Goal: Task Accomplishment & Management: Use online tool/utility

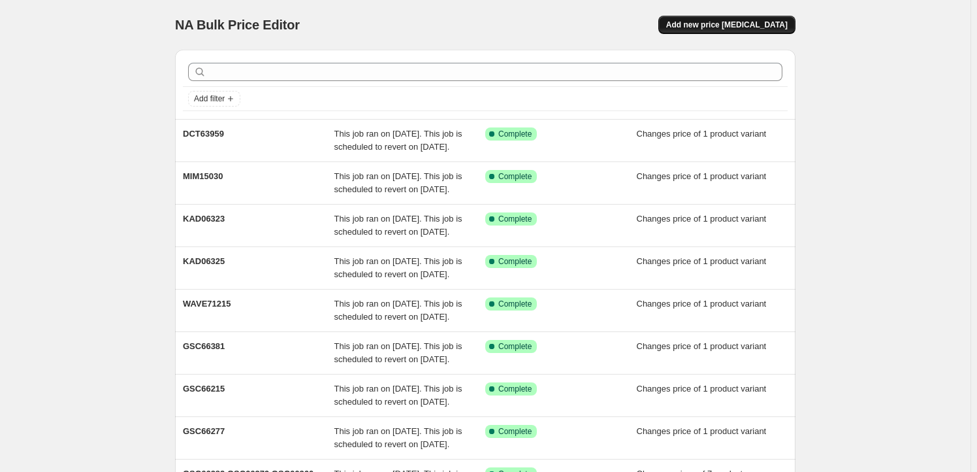
click at [739, 33] on button "Add new price change job" at bounding box center [726, 25] width 137 height 18
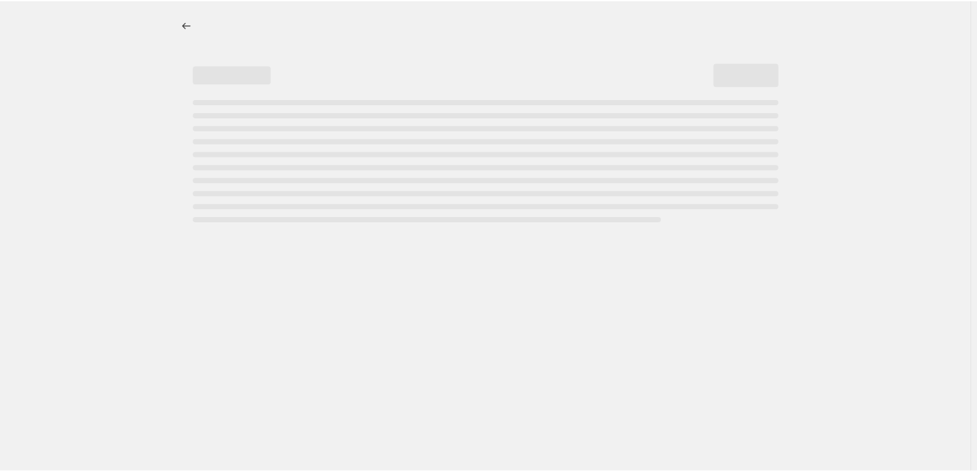
select select "percentage"
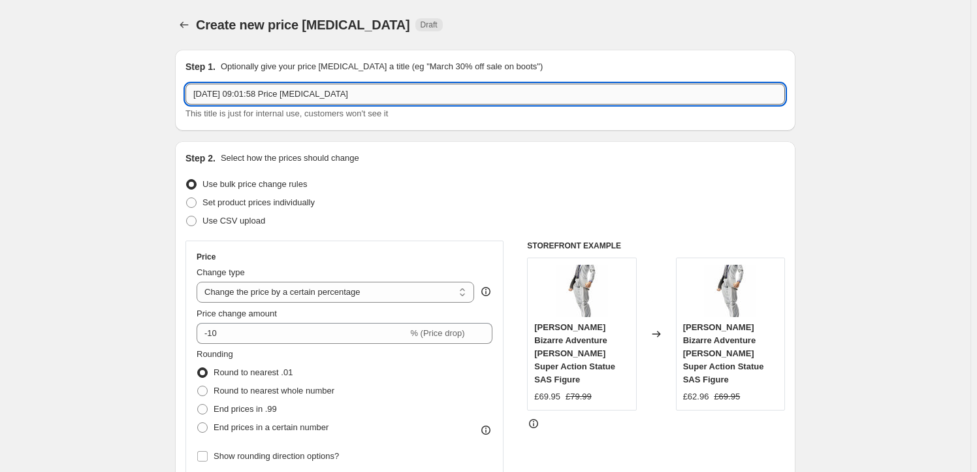
click at [373, 95] on input "23 Sept 2025, 09:01:58 Price change job" at bounding box center [486, 94] width 600 height 21
paste input "GSC66272"
type input "GSC66272"
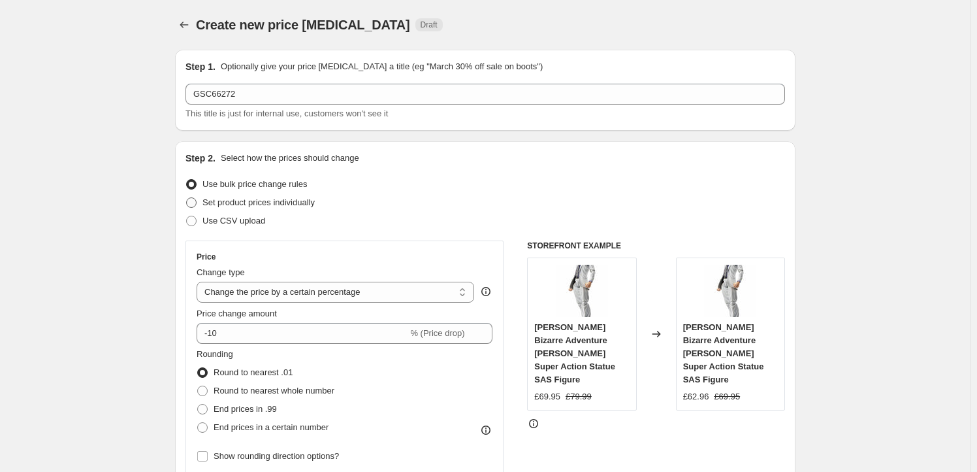
click at [245, 208] on span "Set product prices individually" at bounding box center [259, 202] width 112 height 13
click at [187, 198] on input "Set product prices individually" at bounding box center [186, 197] width 1 height 1
radio input "true"
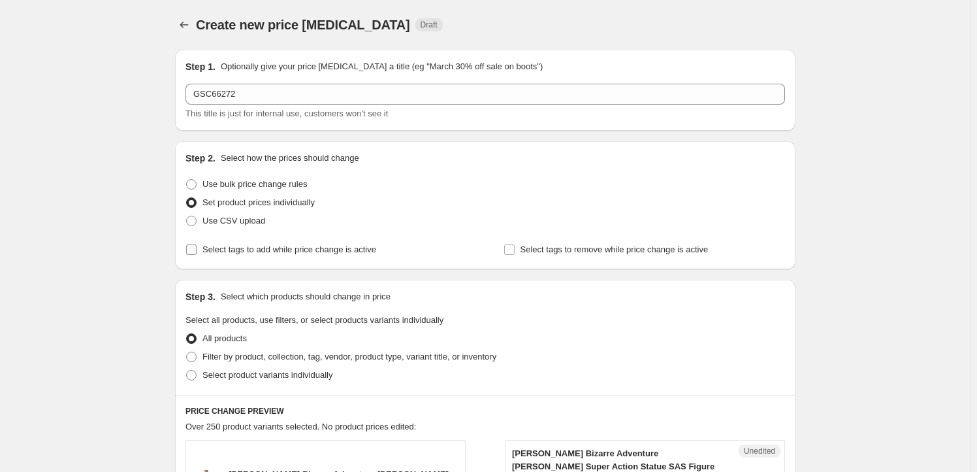
click at [255, 257] on label "Select tags to add while price change is active" at bounding box center [281, 249] width 191 height 18
click at [197, 255] on input "Select tags to add while price change is active" at bounding box center [191, 249] width 10 height 10
checkbox input "true"
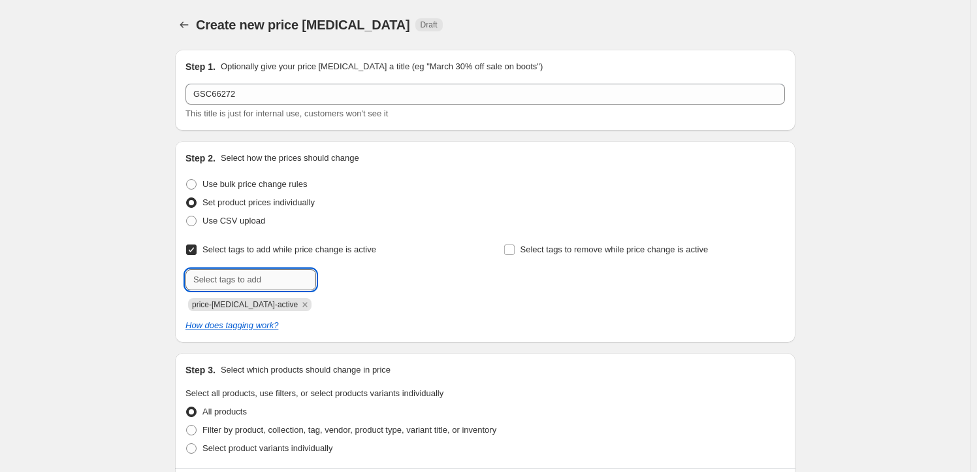
click at [253, 288] on input "text" at bounding box center [251, 279] width 131 height 21
type input "Milestone"
click at [340, 276] on b "Add" at bounding box center [334, 278] width 15 height 9
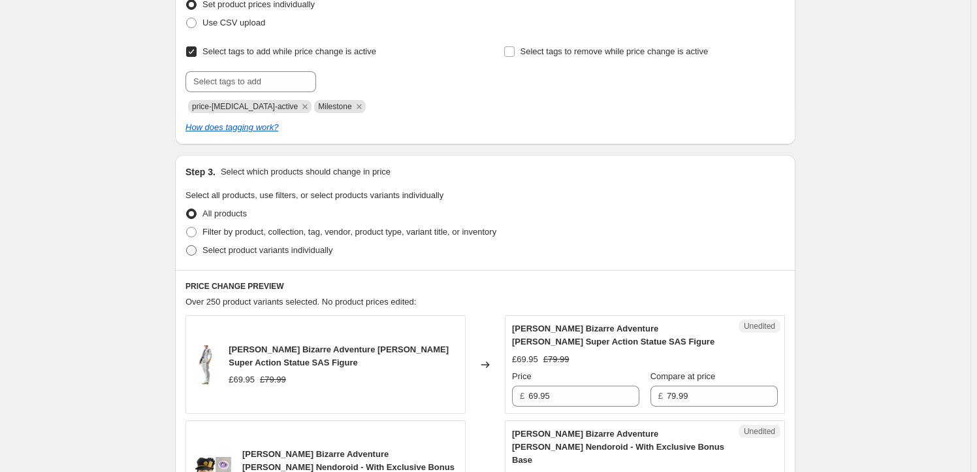
click at [290, 253] on span "Select product variants individually" at bounding box center [268, 250] width 130 height 10
click at [187, 246] on input "Select product variants individually" at bounding box center [186, 245] width 1 height 1
radio input "true"
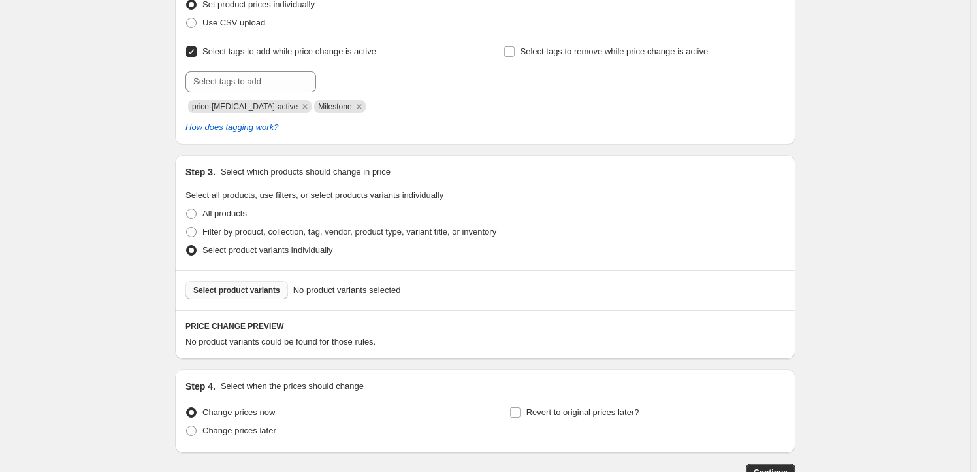
click at [240, 293] on span "Select product variants" at bounding box center [236, 290] width 87 height 10
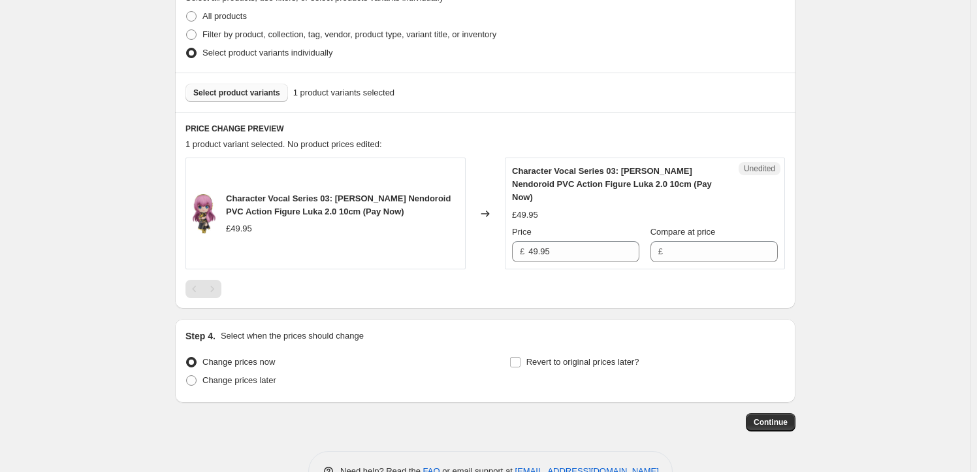
scroll to position [395, 0]
click at [584, 241] on input "49.95" at bounding box center [583, 251] width 111 height 21
type input "49.95"
click at [708, 244] on input "Compare at price" at bounding box center [722, 251] width 111 height 21
paste input "49.95"
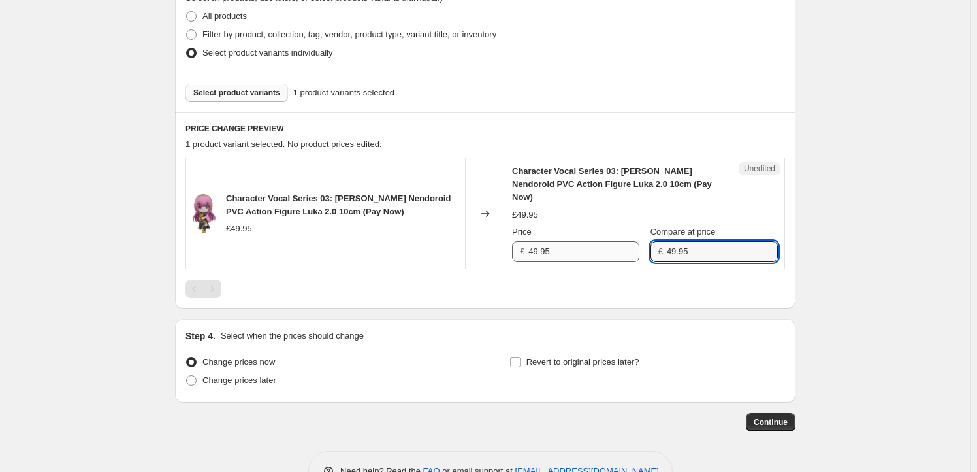
type input "49.95"
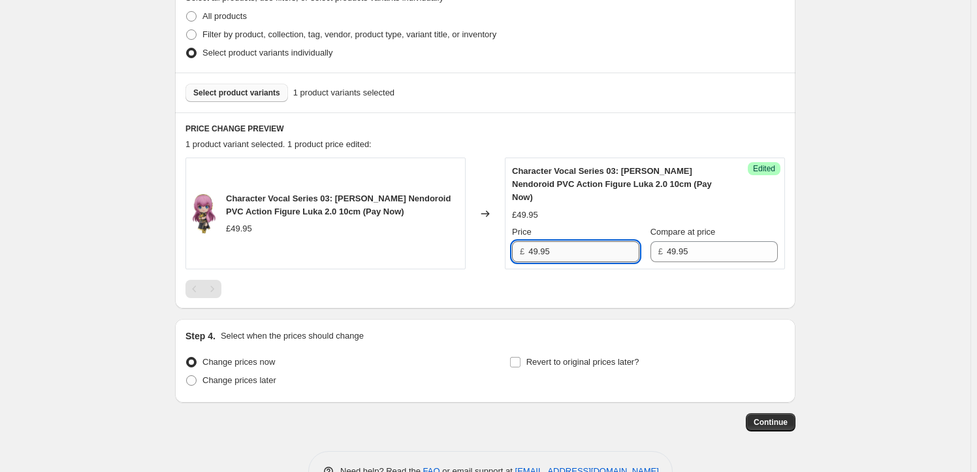
click at [536, 241] on input "49.95" at bounding box center [583, 251] width 111 height 21
type input "46.95"
click at [547, 357] on span "Revert to original prices later?" at bounding box center [583, 362] width 113 height 10
click at [521, 357] on input "Revert to original prices later?" at bounding box center [515, 362] width 10 height 10
checkbox input "true"
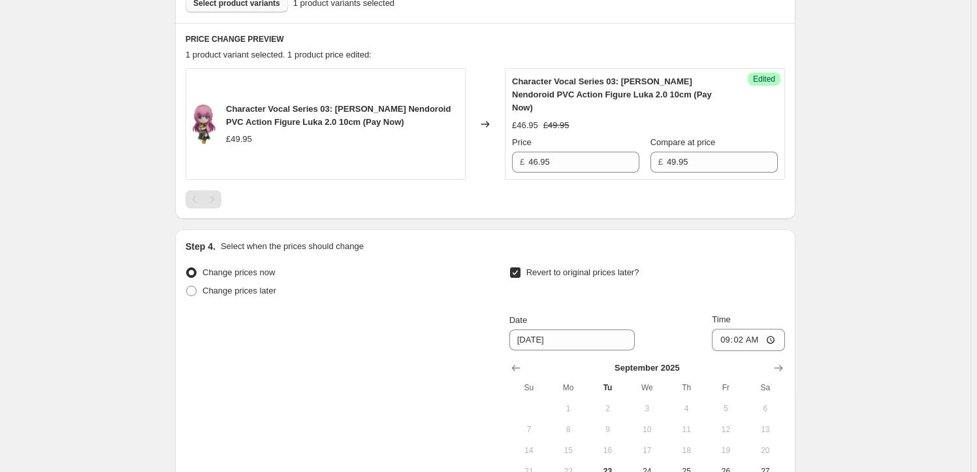
scroll to position [594, 0]
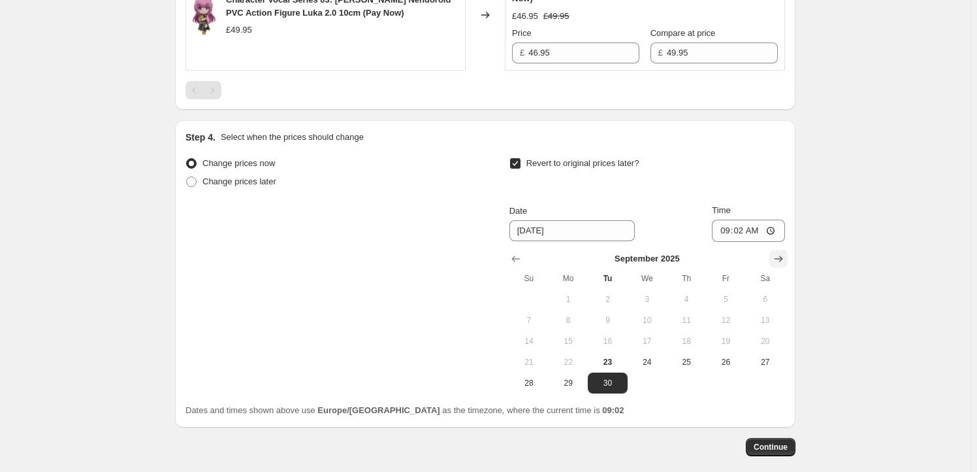
click at [777, 252] on icon "Show next month, October 2025" at bounding box center [778, 258] width 13 height 13
click at [780, 255] on icon "Show next month, November 2025" at bounding box center [779, 258] width 8 height 7
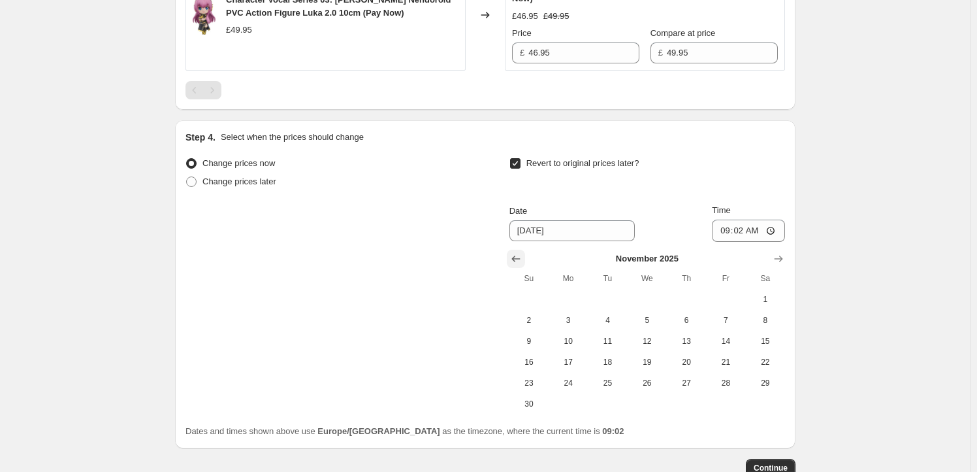
click at [519, 250] on button "Show previous month, October 2025" at bounding box center [516, 259] width 18 height 18
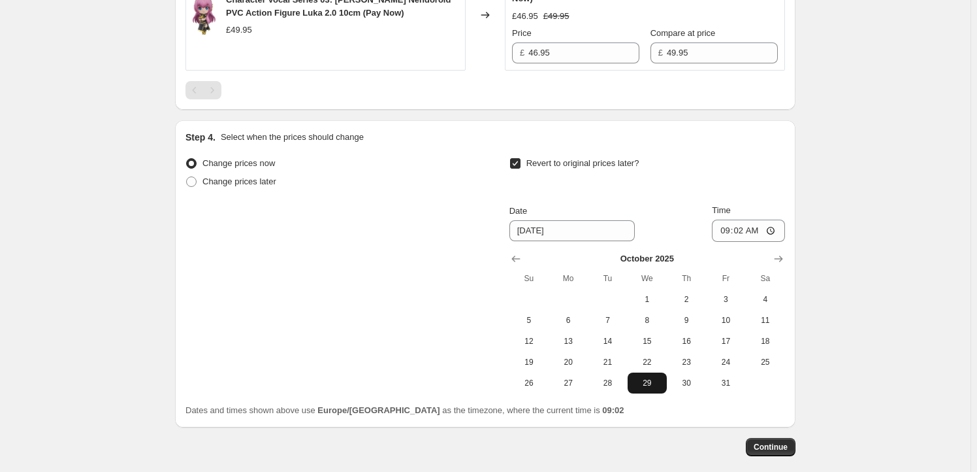
click at [636, 372] on button "29" at bounding box center [647, 382] width 39 height 21
type input "10/29/2025"
click at [748, 219] on input "09:02" at bounding box center [748, 230] width 73 height 22
type input "23:59"
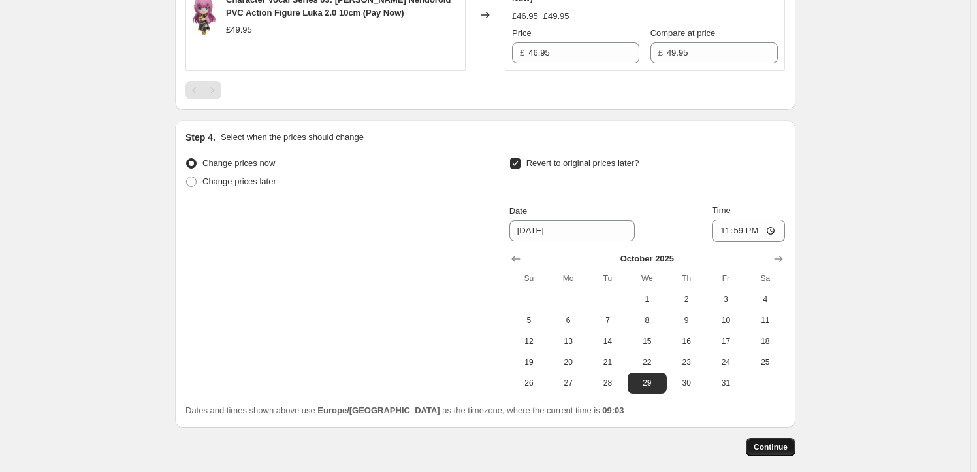
click at [777, 442] on span "Continue" at bounding box center [771, 447] width 34 height 10
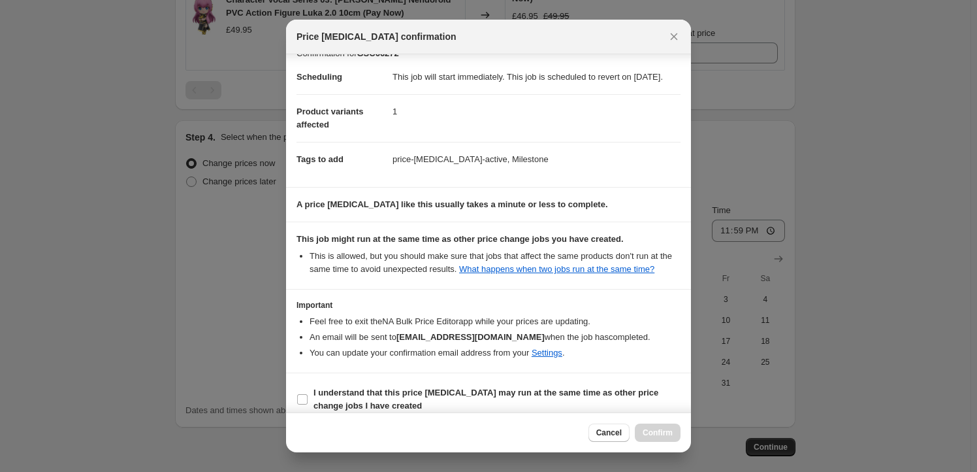
scroll to position [42, 0]
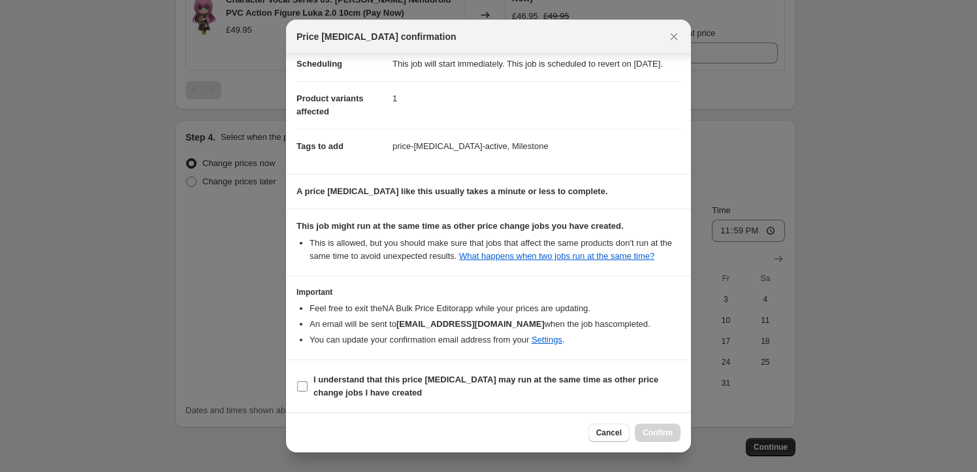
click at [336, 381] on b "I understand that this price change job may run at the same time as other price…" at bounding box center [486, 385] width 345 height 23
click at [308, 381] on input "I understand that this price change job may run at the same time as other price…" at bounding box center [302, 386] width 10 height 10
checkbox input "true"
click at [649, 431] on span "Confirm" at bounding box center [658, 432] width 30 height 10
